Goal: Task Accomplishment & Management: Complete application form

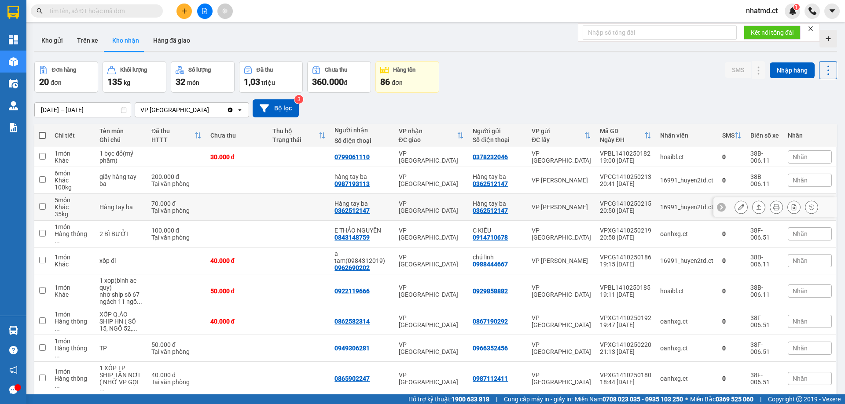
scroll to position [40, 0]
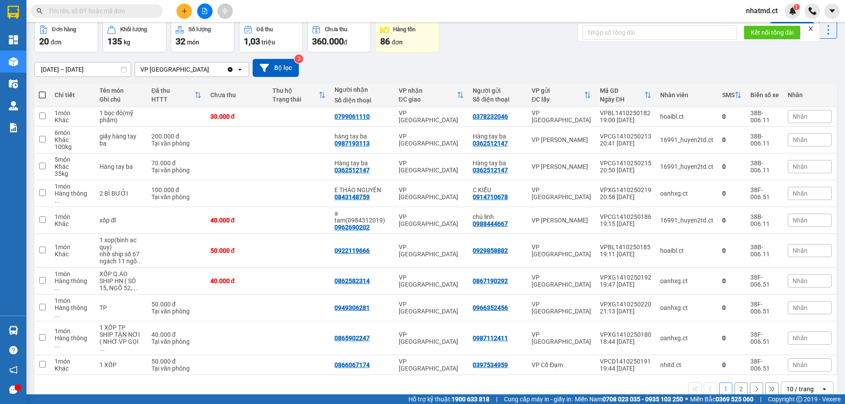
click at [805, 385] on div "10 / trang" at bounding box center [799, 389] width 27 height 9
click at [797, 343] on span "100 / trang" at bounding box center [797, 341] width 32 height 9
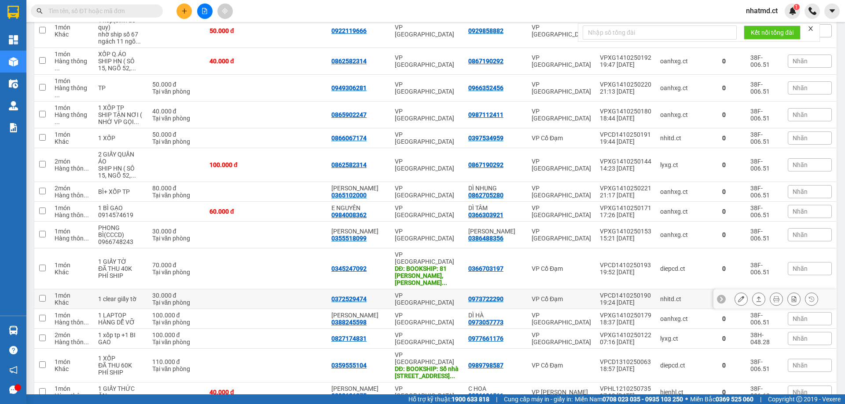
scroll to position [276, 0]
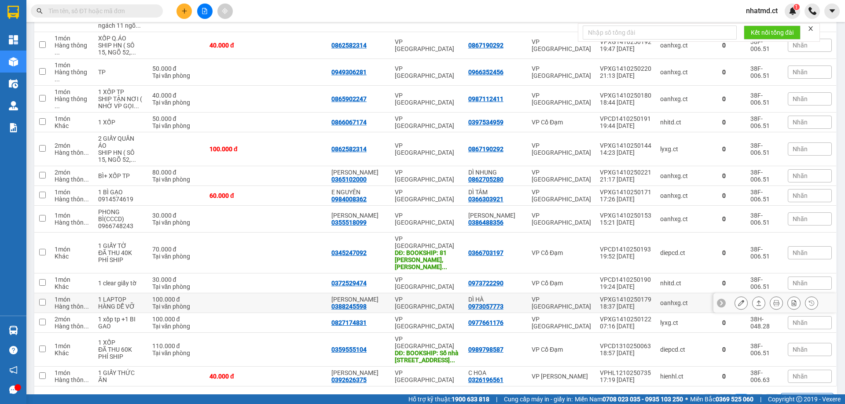
click at [289, 293] on td at bounding box center [296, 303] width 61 height 20
checkbox input "true"
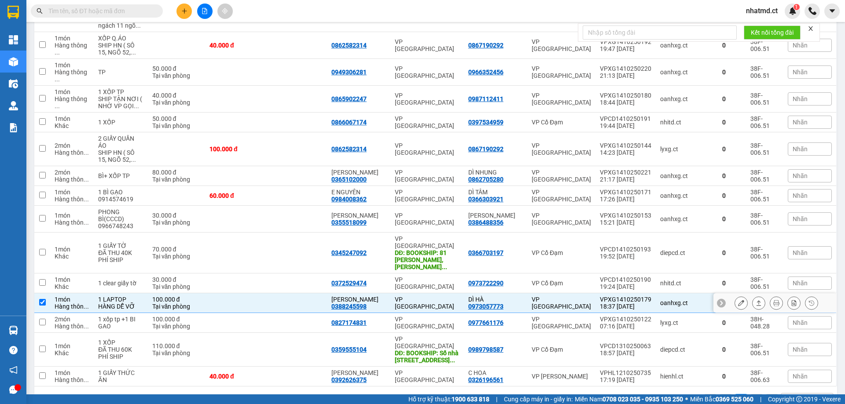
click at [266, 274] on td at bounding box center [235, 284] width 61 height 20
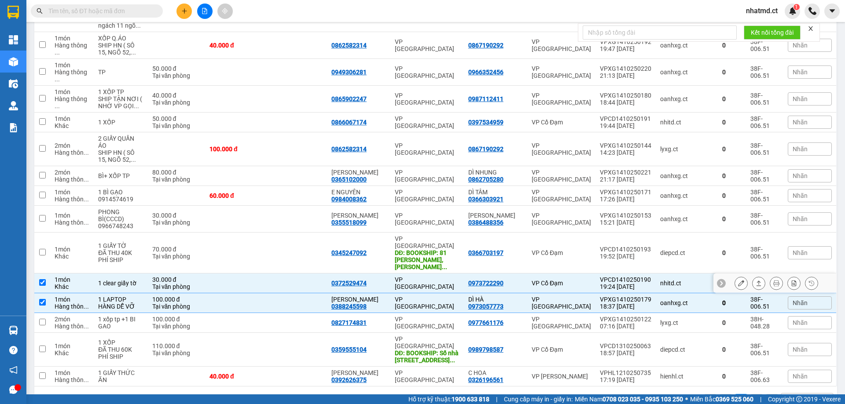
checkbox input "true"
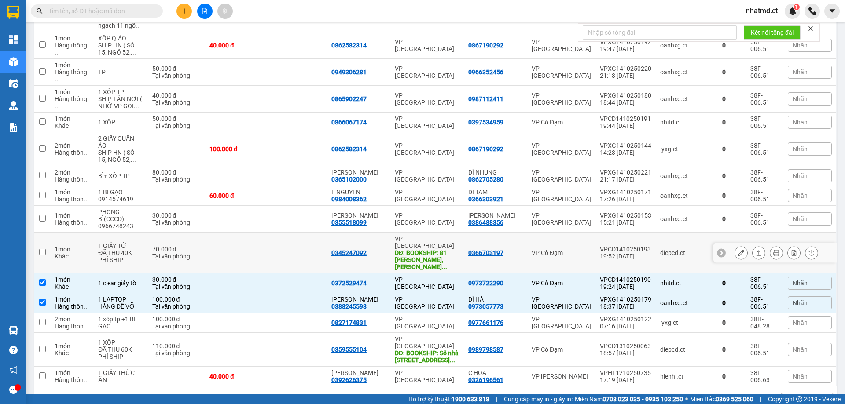
click at [285, 241] on td at bounding box center [296, 253] width 61 height 41
checkbox input "true"
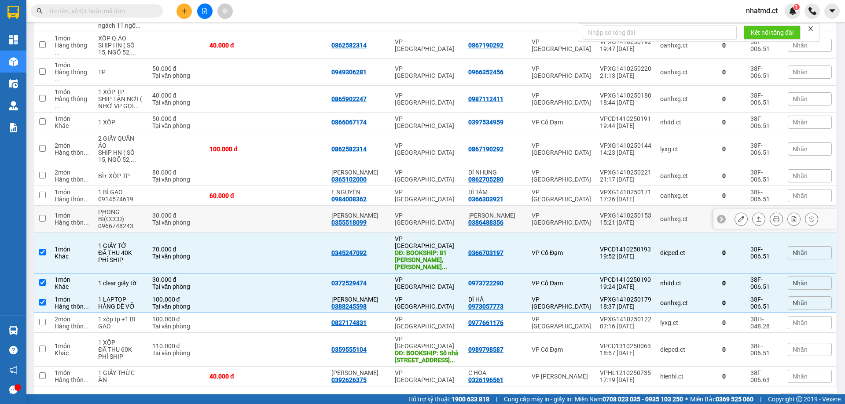
click at [289, 217] on td at bounding box center [296, 219] width 61 height 27
checkbox input "true"
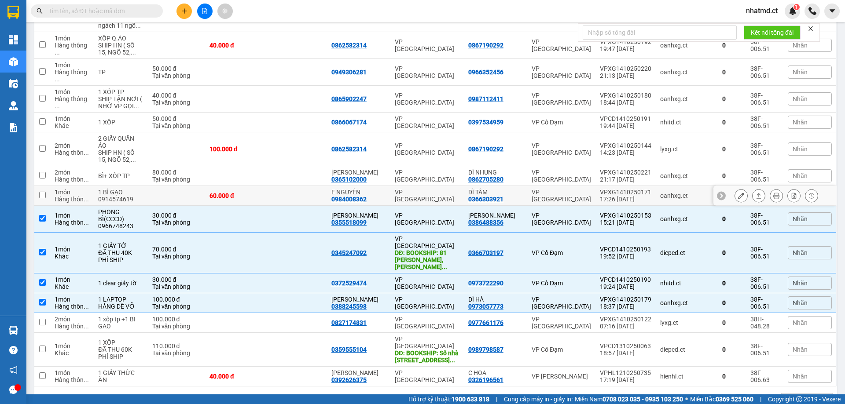
click at [292, 191] on td at bounding box center [296, 196] width 61 height 20
checkbox input "true"
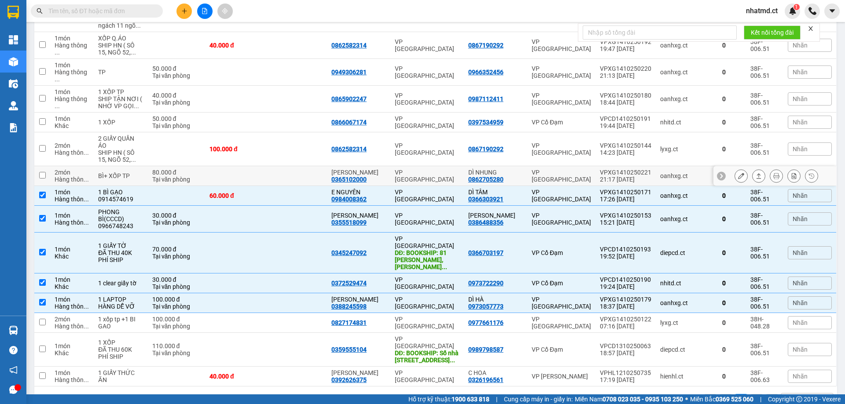
click at [296, 168] on td at bounding box center [296, 176] width 61 height 20
checkbox input "true"
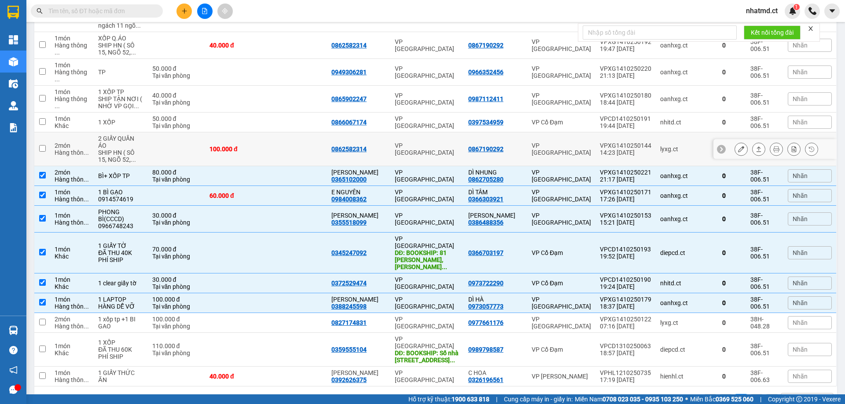
click at [303, 153] on td at bounding box center [296, 149] width 61 height 34
checkbox input "true"
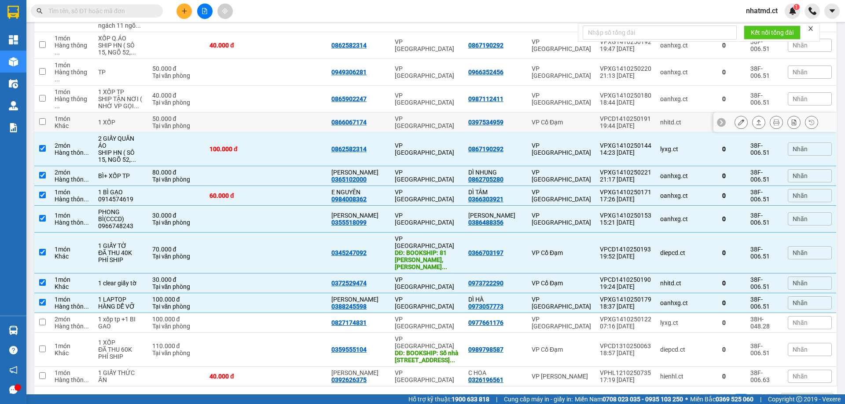
click at [327, 118] on td at bounding box center [296, 123] width 61 height 20
checkbox input "true"
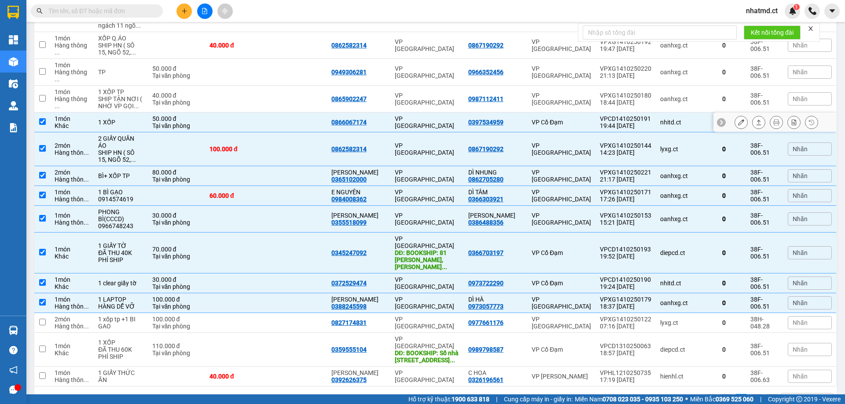
click at [738, 119] on icon at bounding box center [741, 122] width 6 height 6
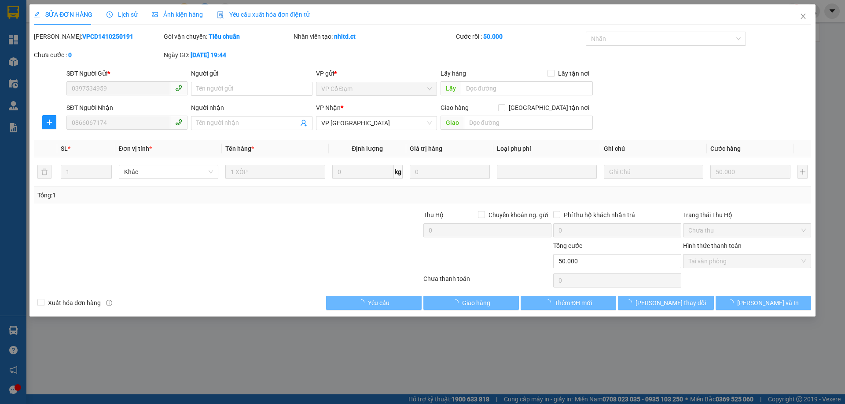
type input "0397534959"
type input "0866067174"
type input "0"
type input "50.000"
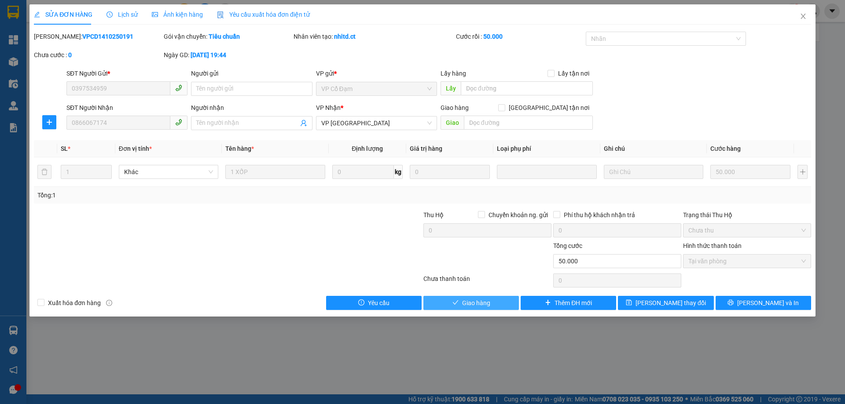
click at [485, 306] on span "Giao hàng" at bounding box center [476, 303] width 28 height 10
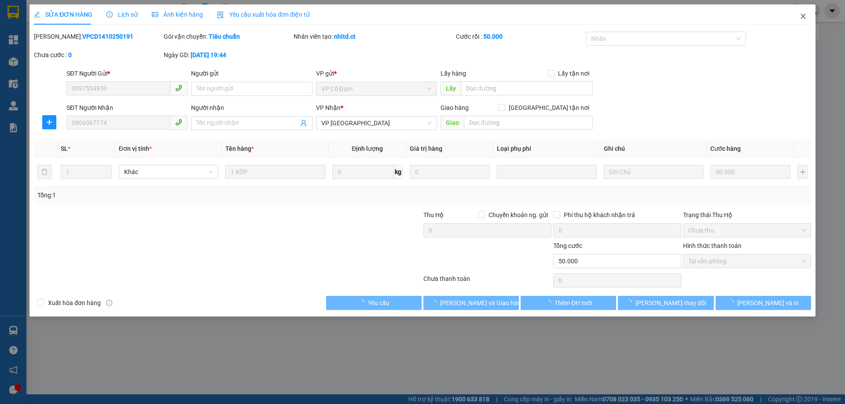
click at [804, 19] on icon "close" at bounding box center [802, 16] width 7 height 7
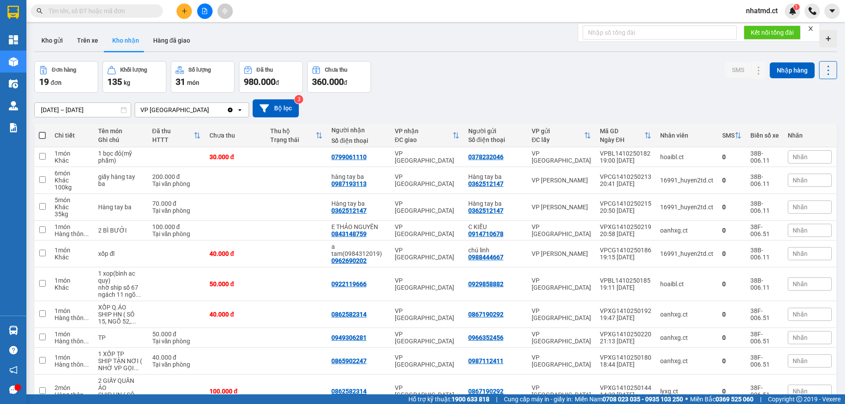
click at [180, 14] on button at bounding box center [183, 11] width 15 height 15
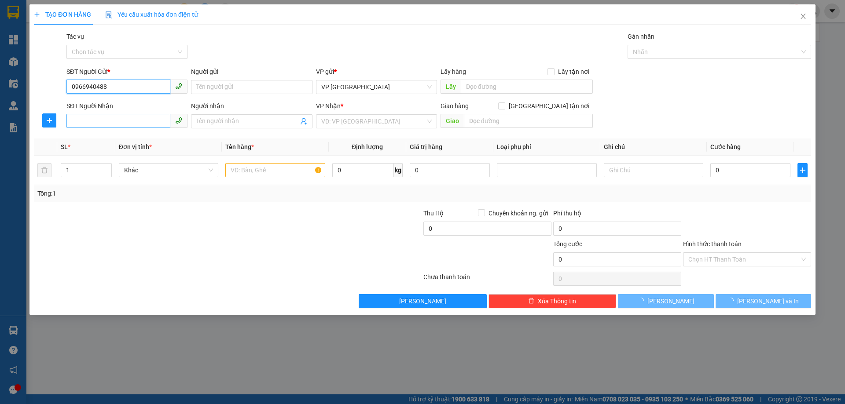
type input "0966940488"
click at [144, 121] on input "SĐT Người Nhận" at bounding box center [118, 121] width 104 height 14
type input "0989777862"
click at [357, 117] on input "search" at bounding box center [373, 121] width 104 height 13
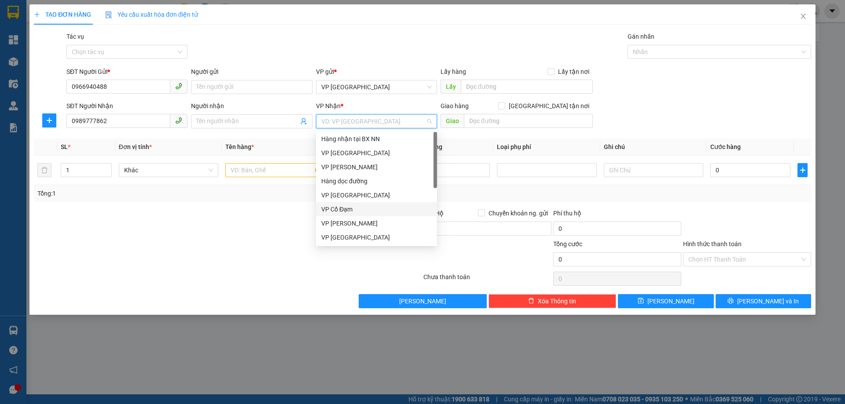
click at [347, 209] on div "VP Cổ Đạm" at bounding box center [376, 210] width 110 height 10
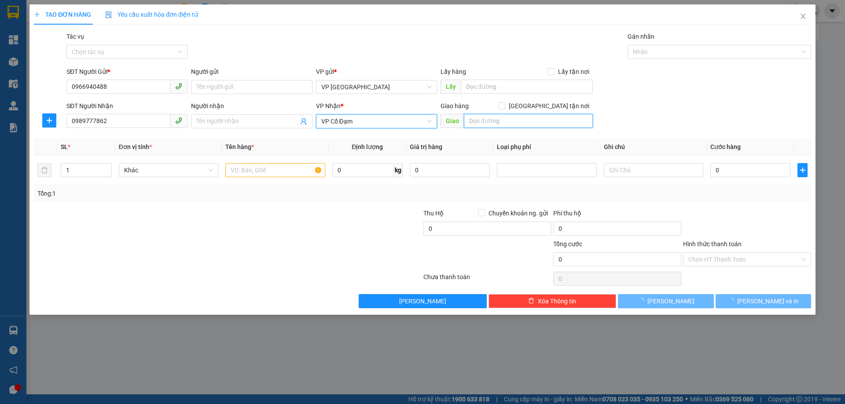
click at [482, 118] on input "text" at bounding box center [528, 121] width 129 height 14
type input "c"
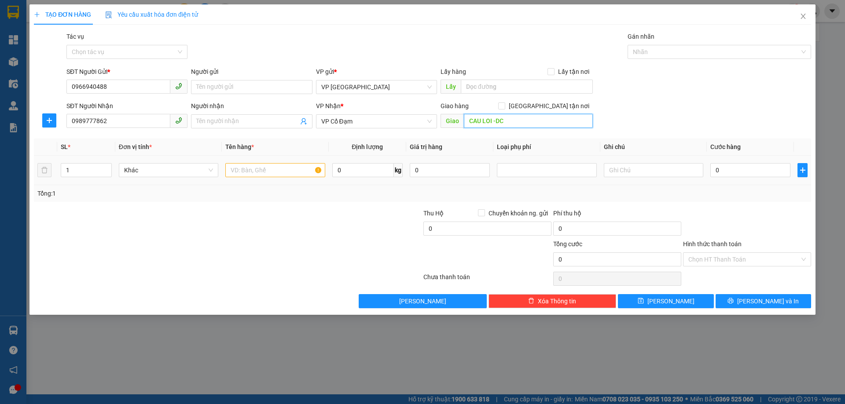
type input "CAU LOI -DC"
click at [283, 173] on input "text" at bounding box center [274, 170] width 99 height 14
type input "1 KIEN DO"
click at [725, 173] on input "0" at bounding box center [750, 170] width 80 height 14
click at [771, 307] on button "[PERSON_NAME] và In" at bounding box center [762, 301] width 95 height 14
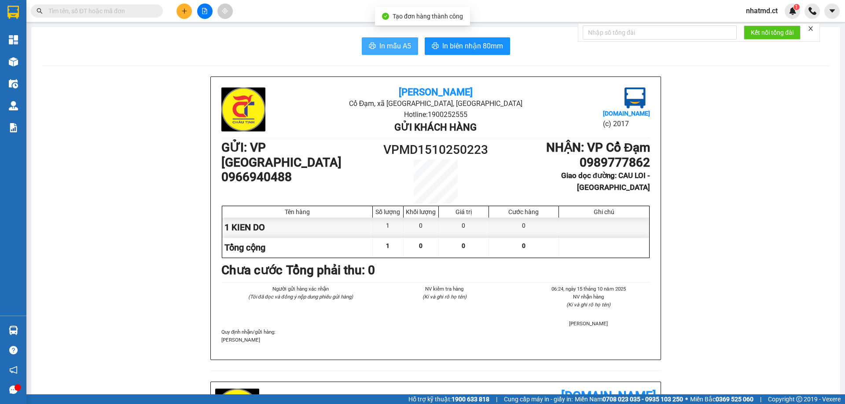
click at [381, 47] on span "In mẫu A5" at bounding box center [395, 45] width 32 height 11
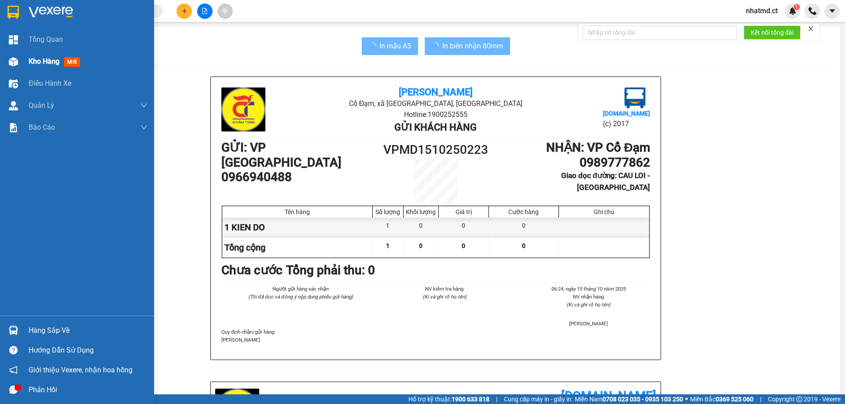
click at [33, 63] on span "Kho hàng" at bounding box center [44, 61] width 31 height 8
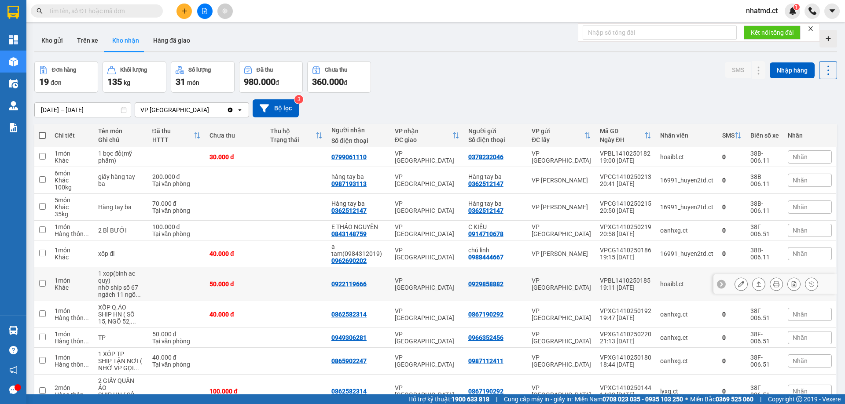
scroll to position [88, 0]
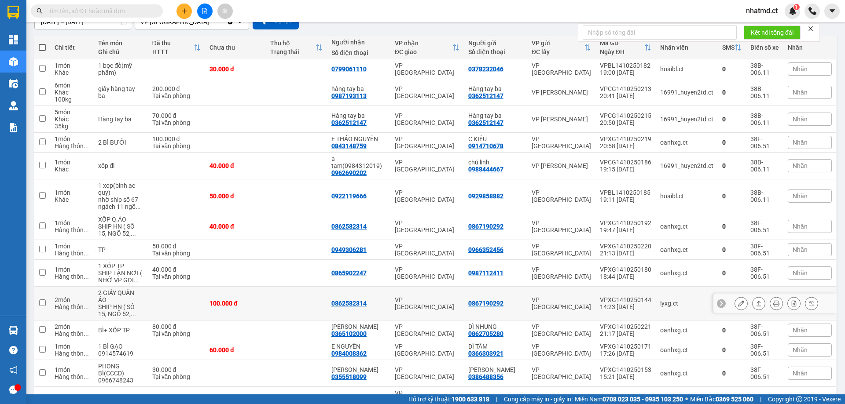
click at [289, 294] on td at bounding box center [296, 304] width 61 height 34
checkbox input "true"
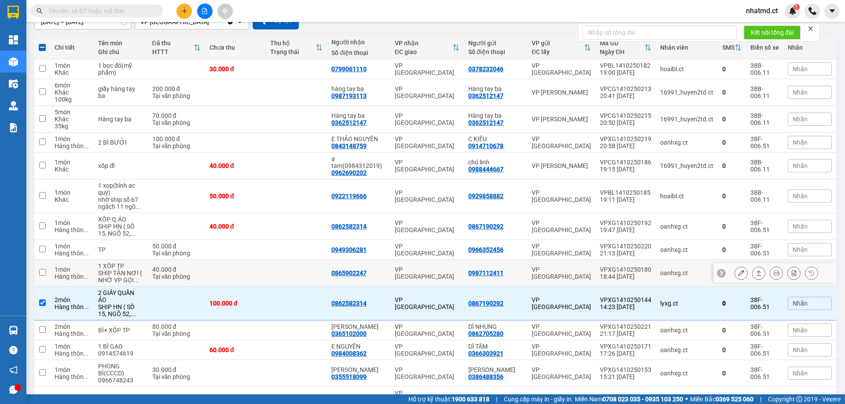
click at [294, 273] on td at bounding box center [296, 273] width 61 height 27
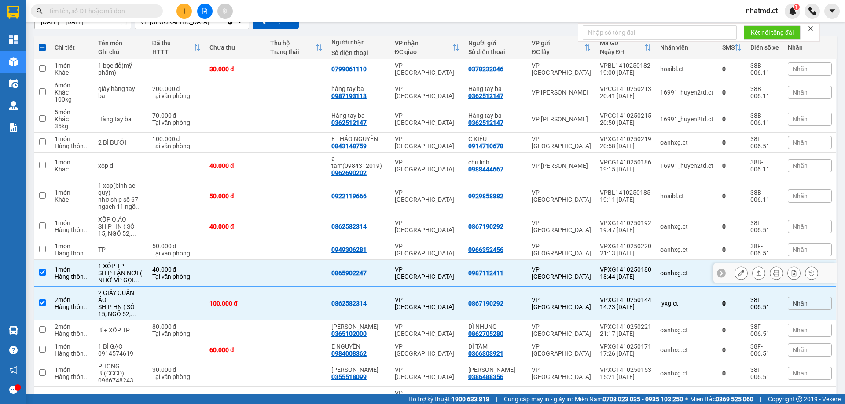
checkbox input "true"
click at [296, 222] on td at bounding box center [296, 226] width 61 height 27
checkbox input "true"
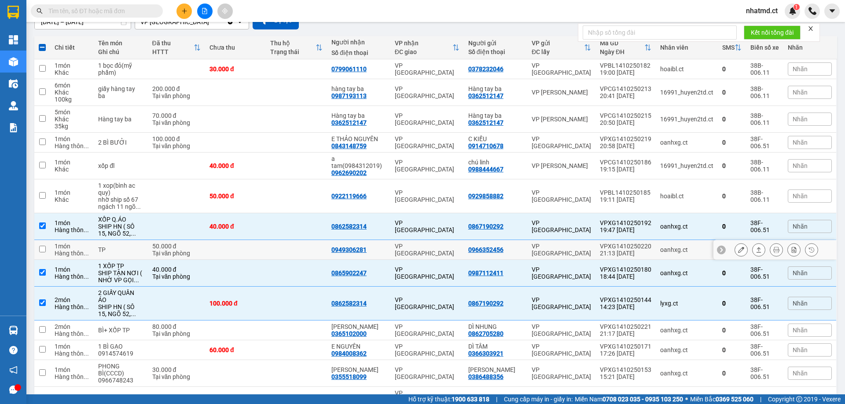
click at [299, 248] on td at bounding box center [296, 250] width 61 height 20
checkbox input "true"
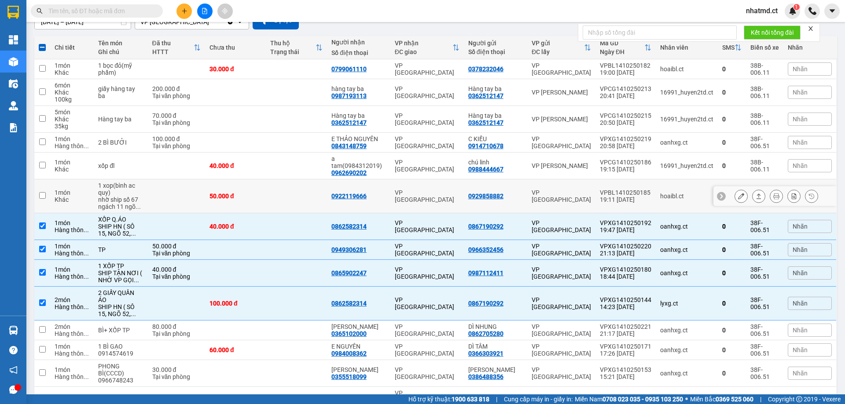
click at [302, 186] on td at bounding box center [296, 196] width 61 height 34
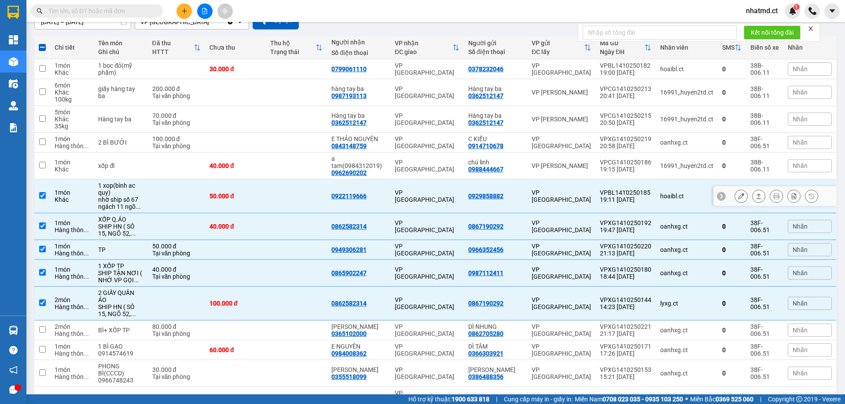
checkbox input "true"
click at [296, 161] on td at bounding box center [296, 166] width 61 height 27
checkbox input "true"
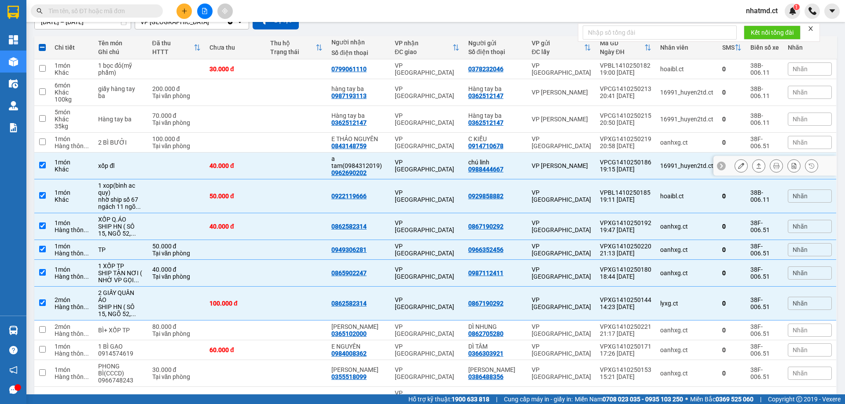
click at [306, 140] on td at bounding box center [296, 143] width 61 height 20
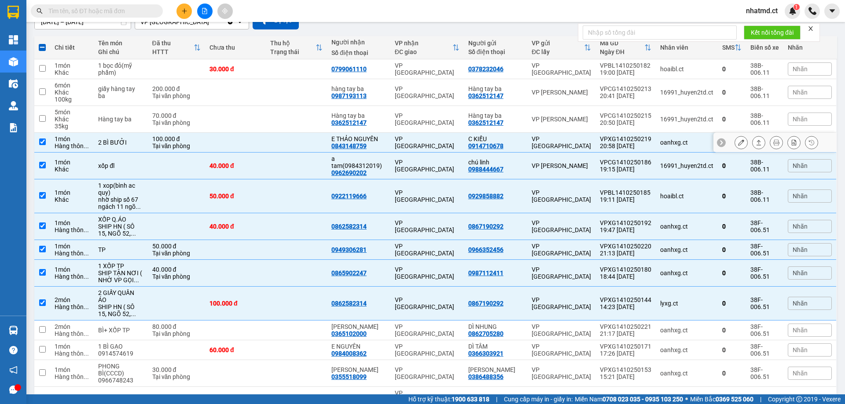
checkbox input "true"
click at [308, 122] on td at bounding box center [296, 119] width 61 height 27
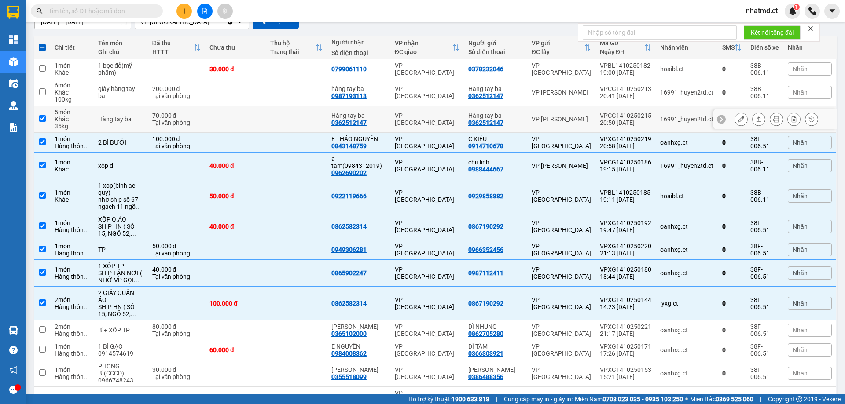
checkbox input "true"
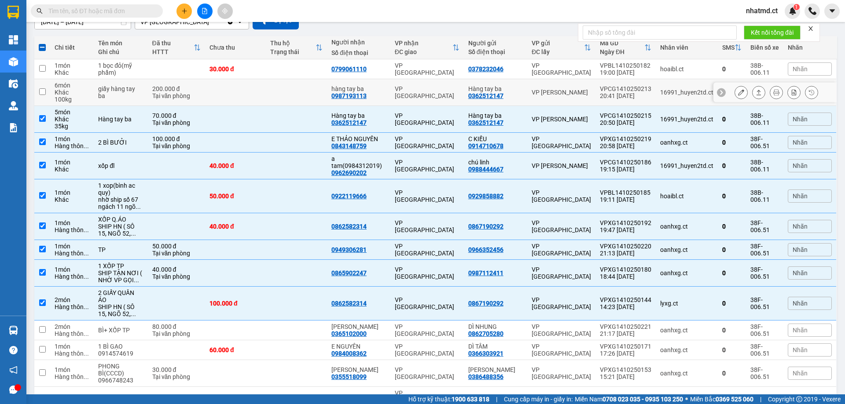
click at [306, 87] on td at bounding box center [296, 92] width 61 height 27
checkbox input "true"
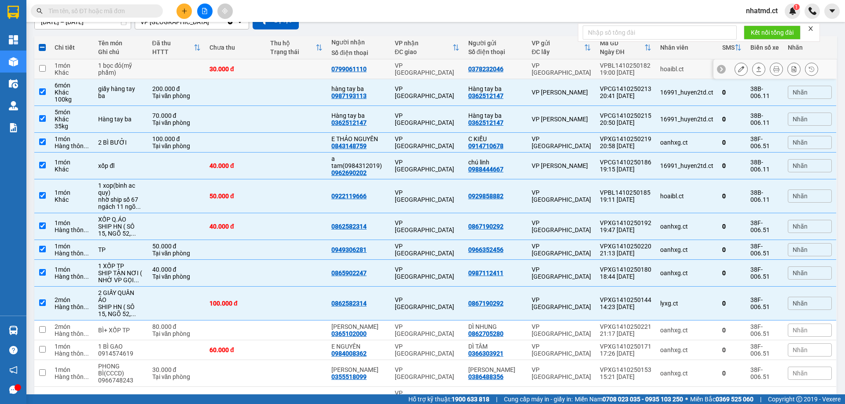
click at [305, 71] on td at bounding box center [296, 69] width 61 height 20
checkbox input "true"
